Goal: Task Accomplishment & Management: Use online tool/utility

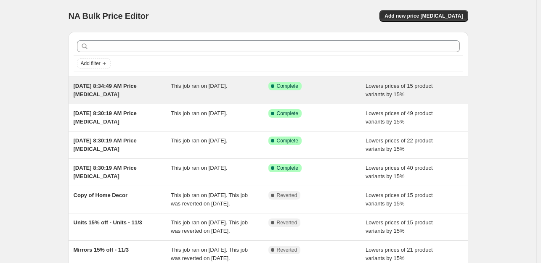
click at [166, 93] on div "Sep 15, 2025, 8:34:49 AM Price change job" at bounding box center [123, 90] width 98 height 17
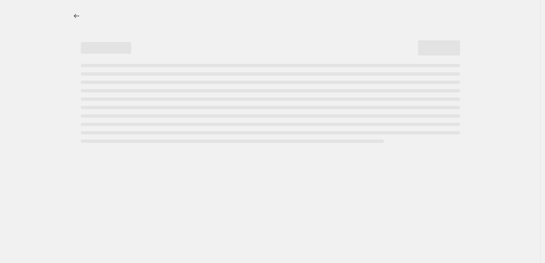
select select "percentage"
select select "collection"
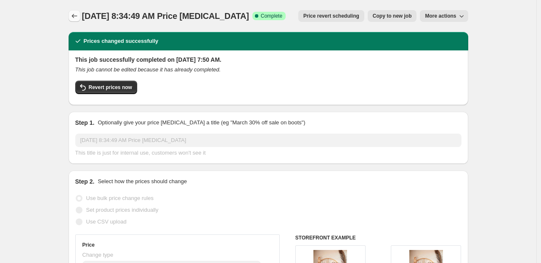
click at [77, 16] on icon "Price change jobs" at bounding box center [73, 16] width 5 height 4
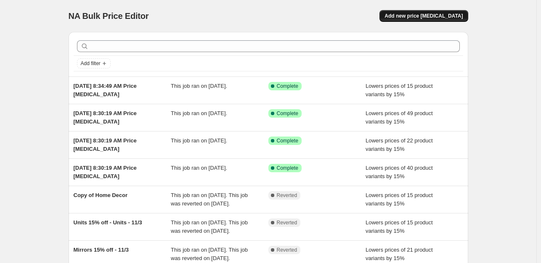
click at [443, 19] on span "Add new price change job" at bounding box center [423, 16] width 78 height 7
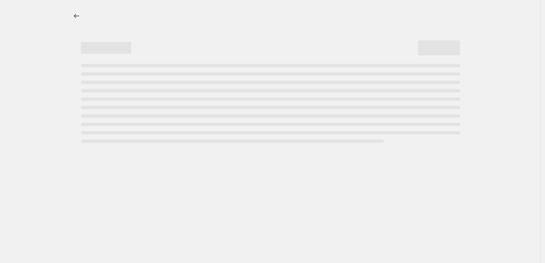
select select "percentage"
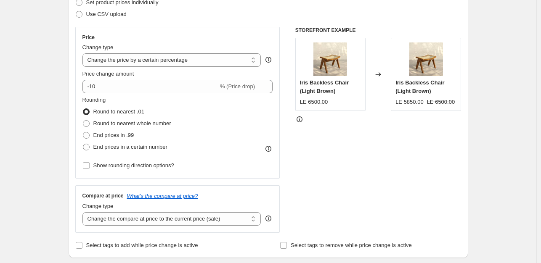
scroll to position [123, 0]
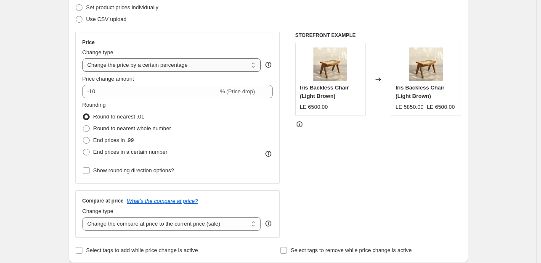
click at [169, 63] on select "Change the price to a certain amount Change the price by a certain amount Chang…" at bounding box center [171, 64] width 179 height 13
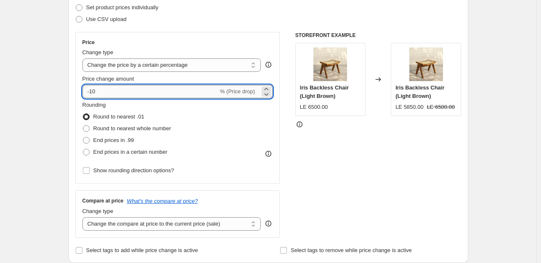
click at [148, 85] on input "-10" at bounding box center [150, 91] width 136 height 13
type input "-1"
type input "0"
click at [77, 72] on div "Price Change type Change the price to a certain amount Change the price by a ce…" at bounding box center [177, 108] width 205 height 152
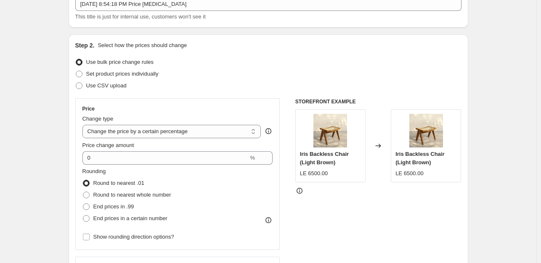
scroll to position [0, 0]
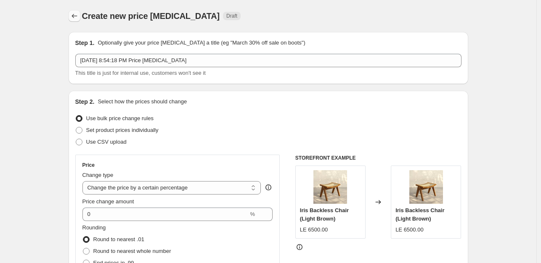
click at [77, 16] on icon "Price change jobs" at bounding box center [73, 16] width 5 height 4
